Goal: Check status

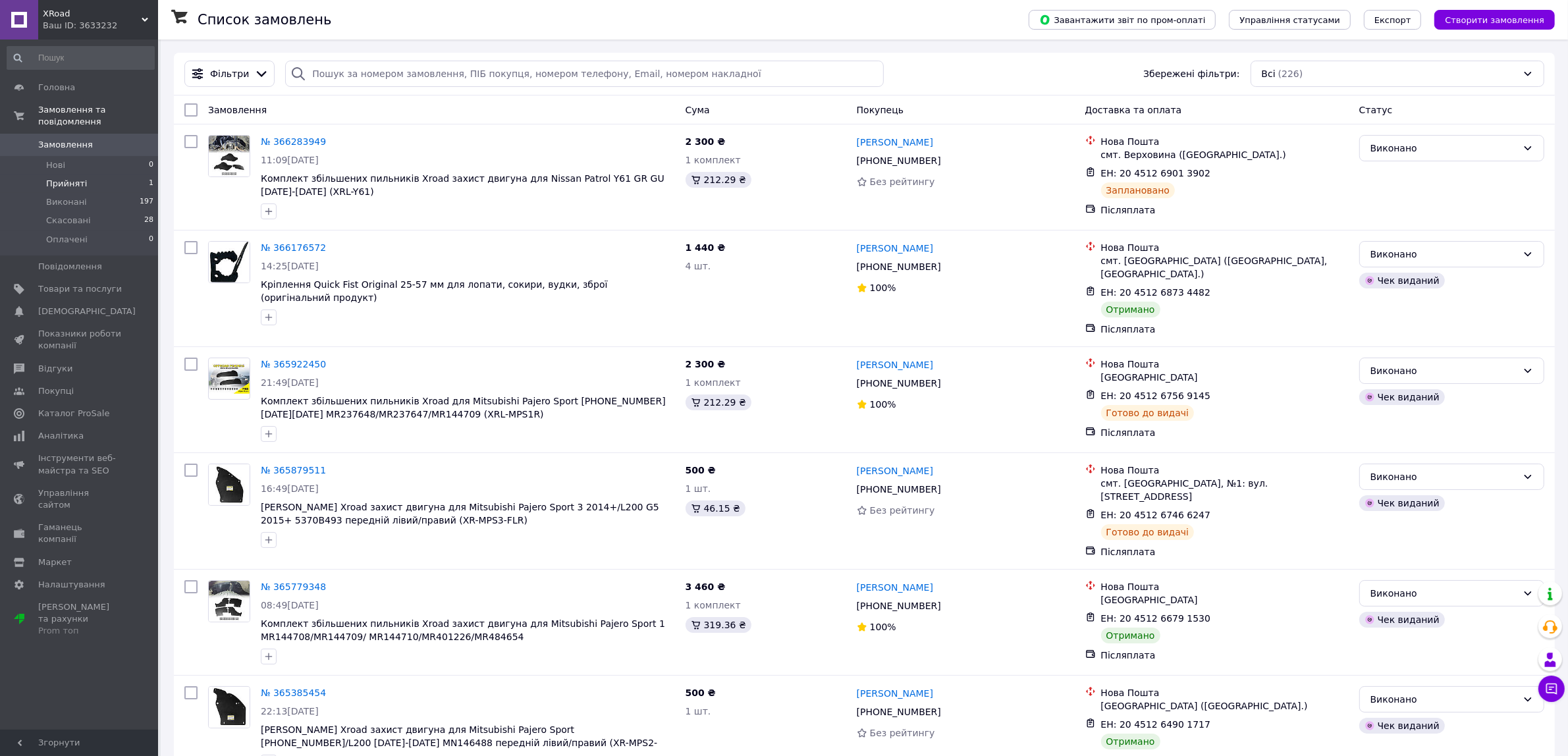
click at [60, 178] on span "Прийняті" at bounding box center [66, 184] width 41 height 12
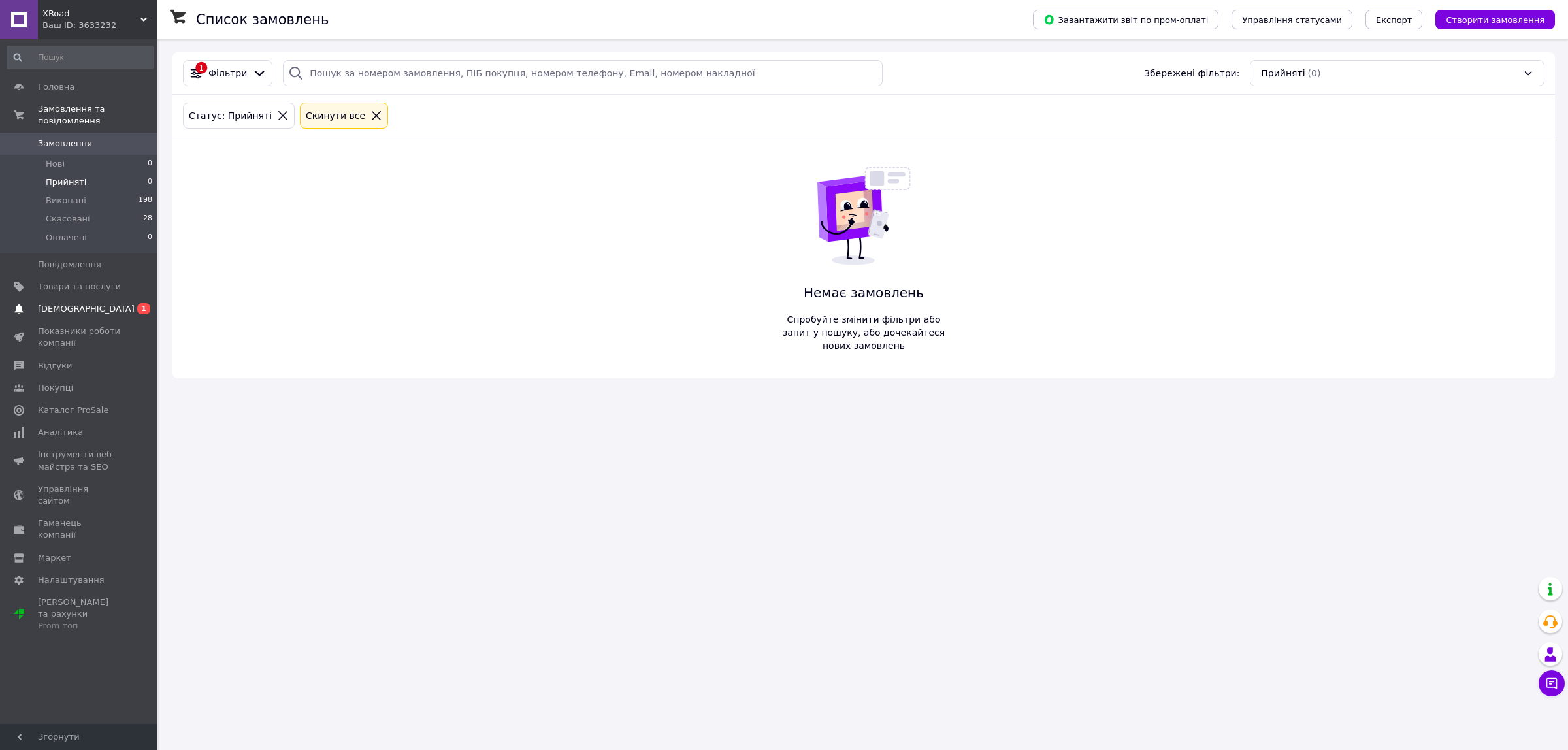
click at [74, 303] on span "[DEMOGRAPHIC_DATA]" at bounding box center [86, 309] width 96 height 12
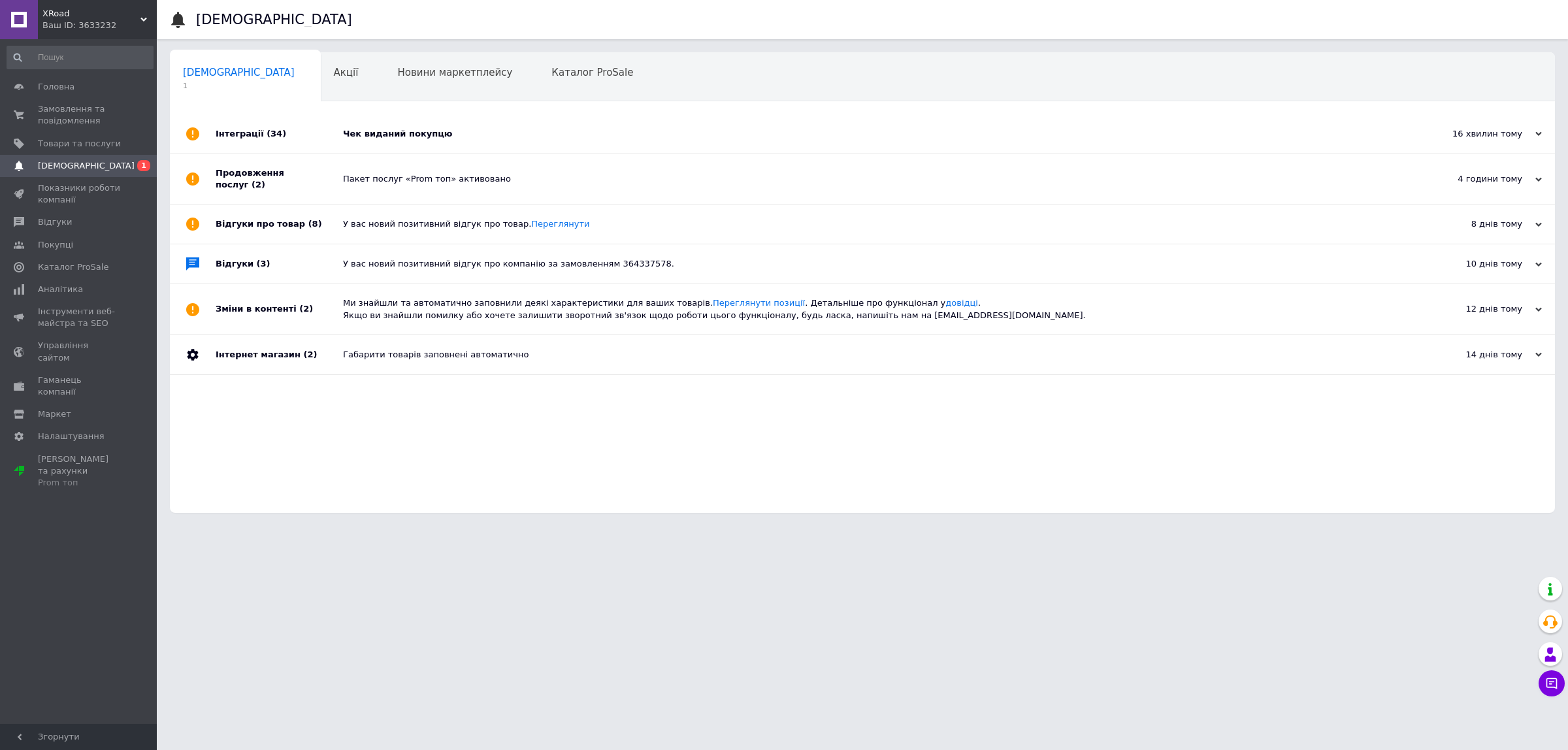
drag, startPoint x: 593, startPoint y: 116, endPoint x: 568, endPoint y: 116, distance: 25.0
click at [593, 116] on div "Чек виданий покупцю" at bounding box center [877, 133] width 1068 height 39
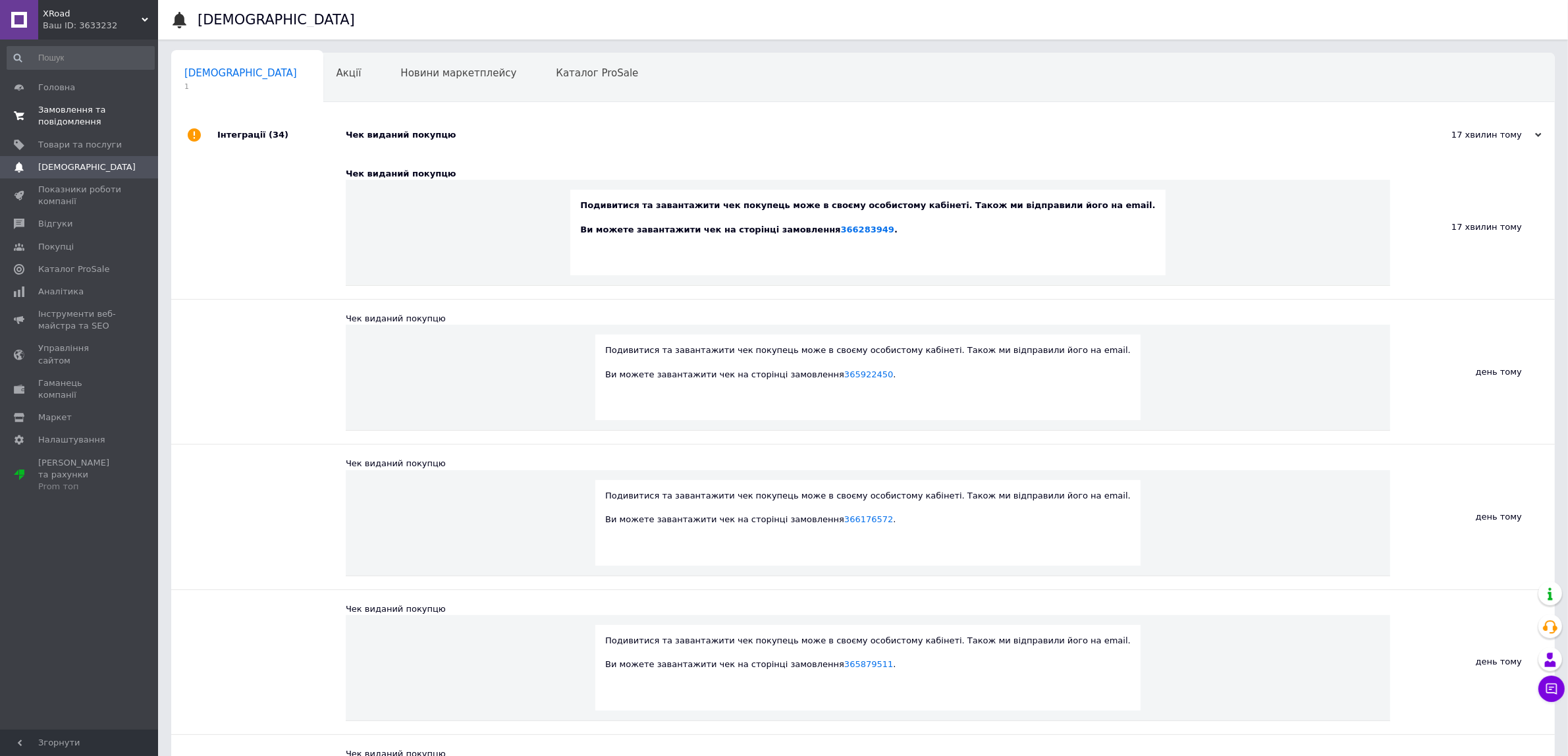
click at [67, 113] on span "Замовлення та повідомлення" at bounding box center [80, 116] width 84 height 24
